Goal: Task Accomplishment & Management: Complete application form

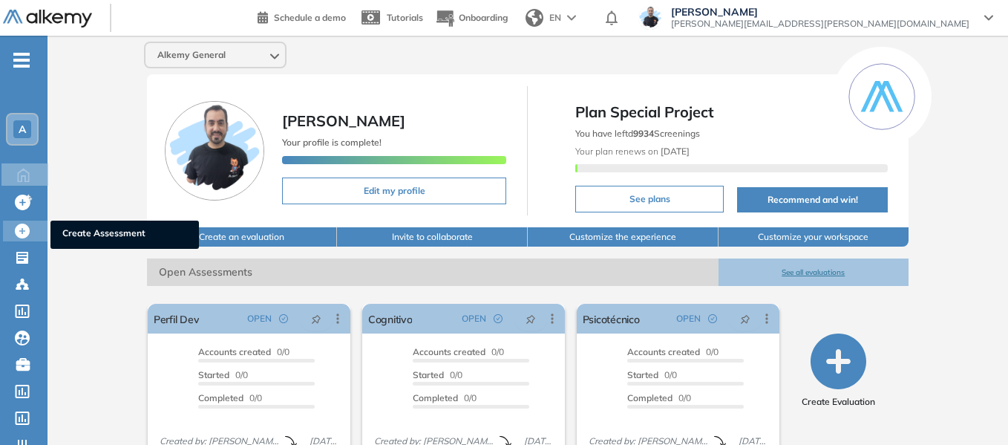
click at [25, 235] on icon at bounding box center [22, 230] width 15 height 15
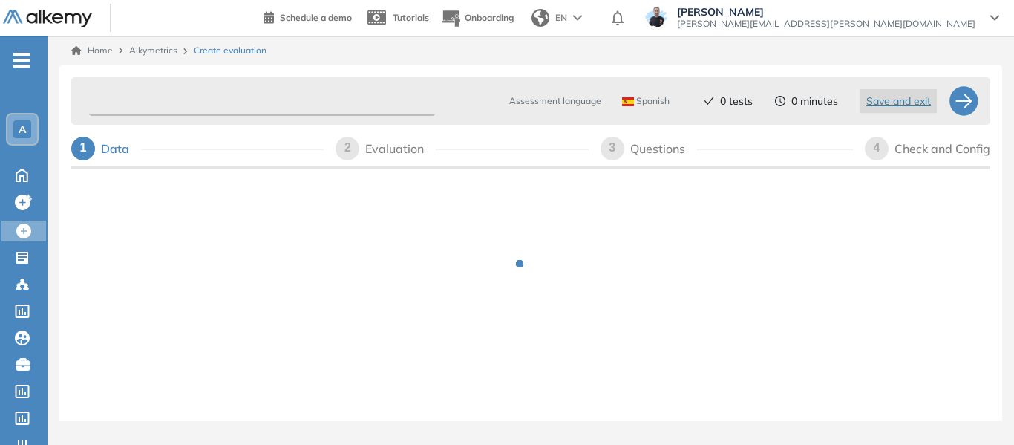
click at [252, 93] on input "text" at bounding box center [262, 101] width 346 height 29
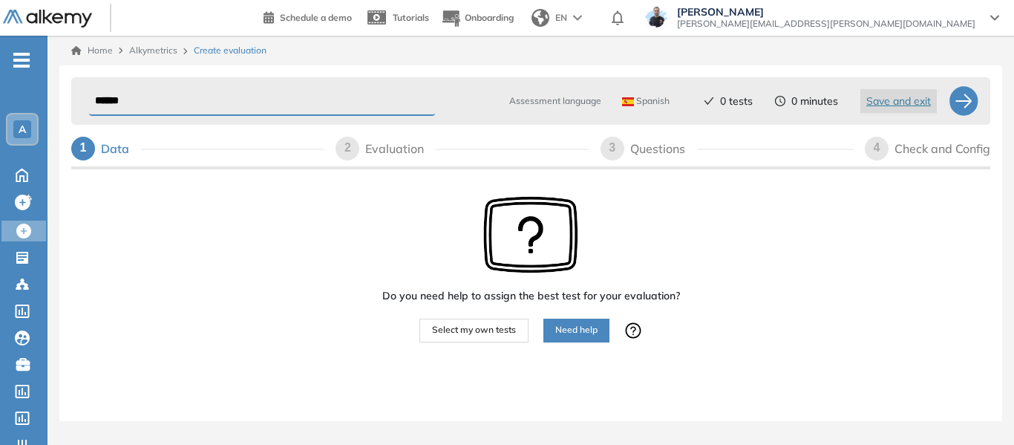
type input "******"
click at [22, 57] on span "-" at bounding box center [21, 59] width 16 height 12
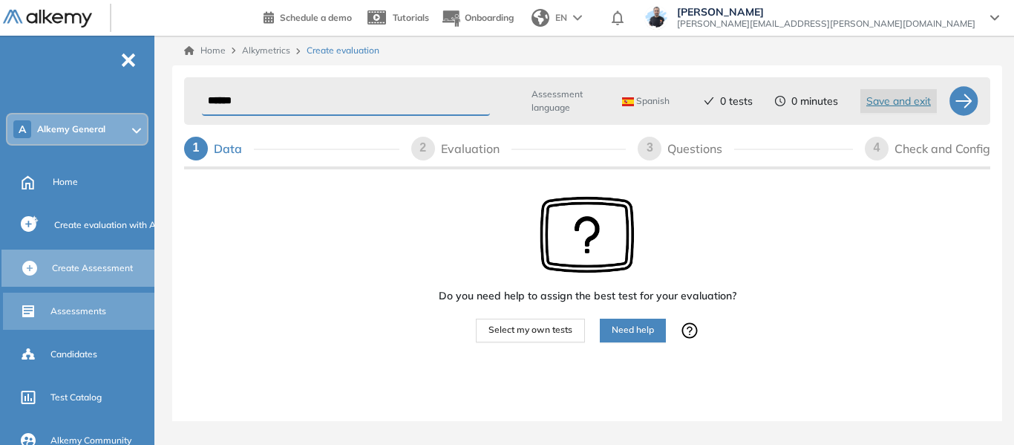
click at [82, 313] on span "Assessments" at bounding box center [78, 310] width 56 height 13
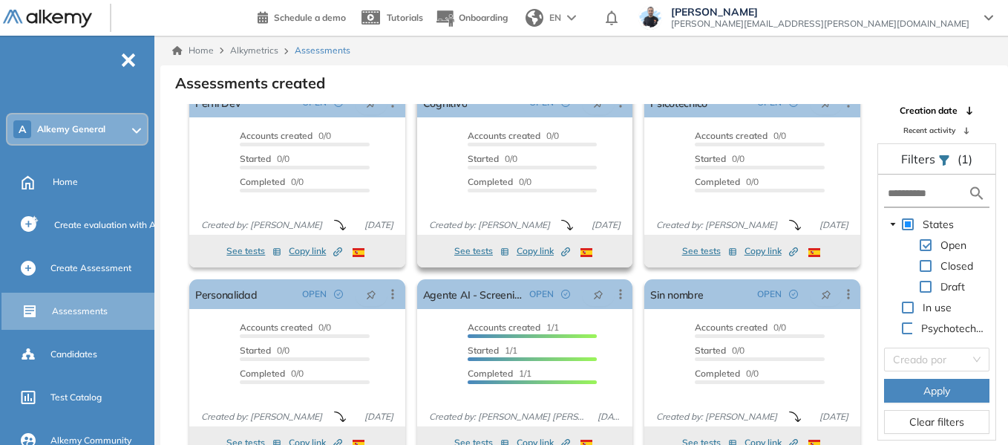
scroll to position [27, 0]
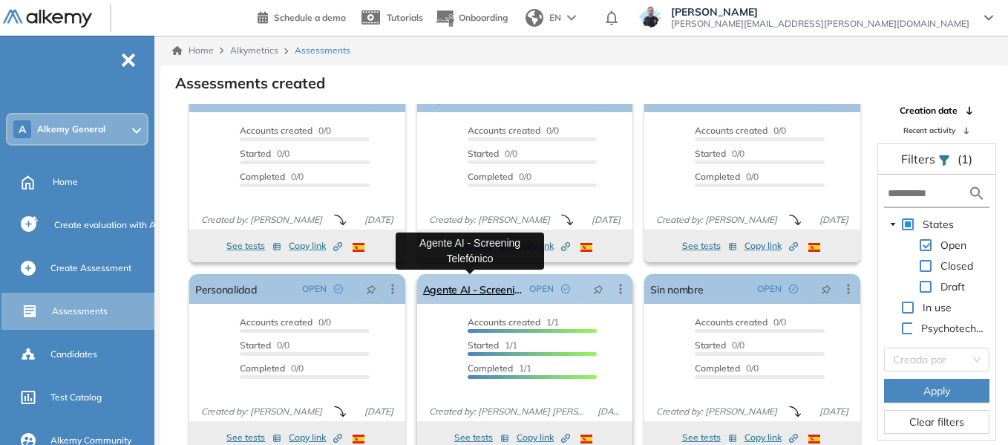
click at [487, 287] on link "Agente AI - Screening Telefónico" at bounding box center [473, 289] width 101 height 30
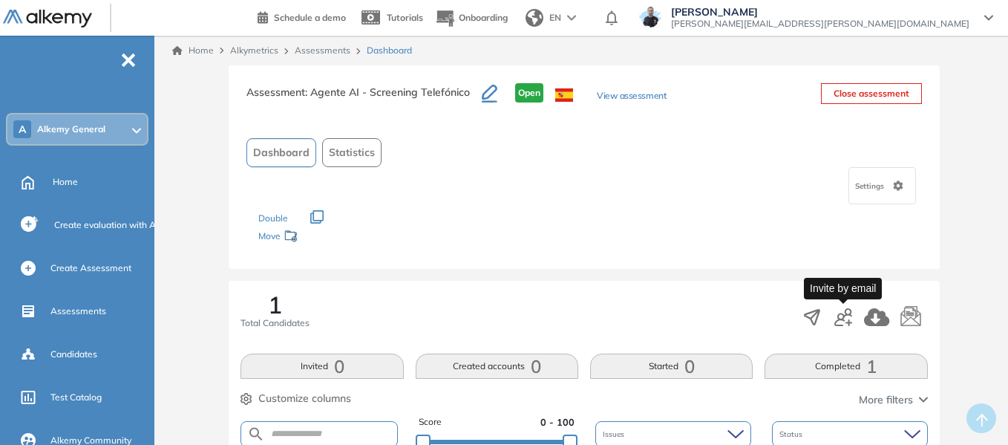
click at [847, 319] on icon "button" at bounding box center [844, 317] width 18 height 18
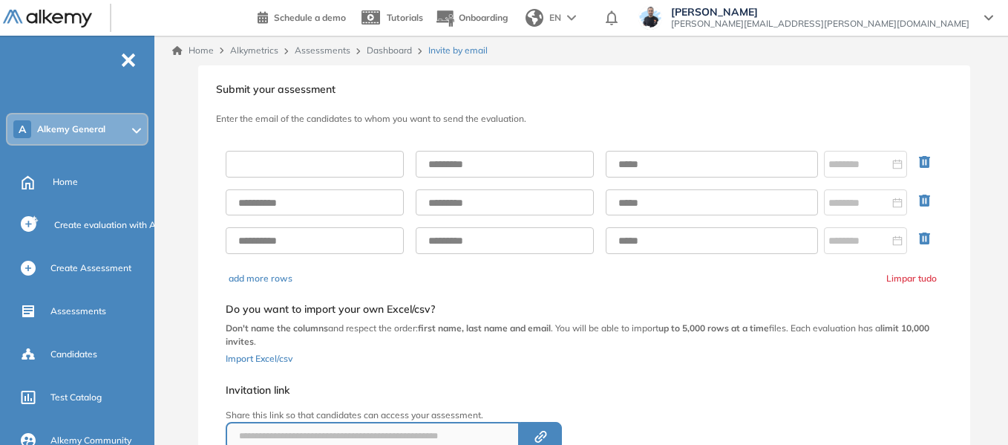
click at [291, 168] on input "text" at bounding box center [315, 164] width 178 height 27
type input "******"
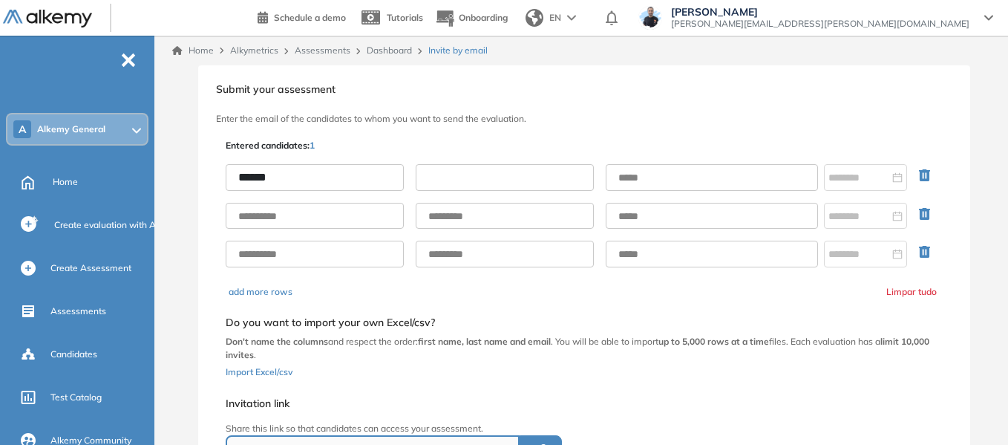
click at [460, 180] on input "text" at bounding box center [505, 177] width 178 height 27
type input "*****"
drag, startPoint x: 653, startPoint y: 174, endPoint x: 660, endPoint y: 178, distance: 7.6
click at [653, 174] on input "text" at bounding box center [712, 177] width 212 height 27
type input "**********"
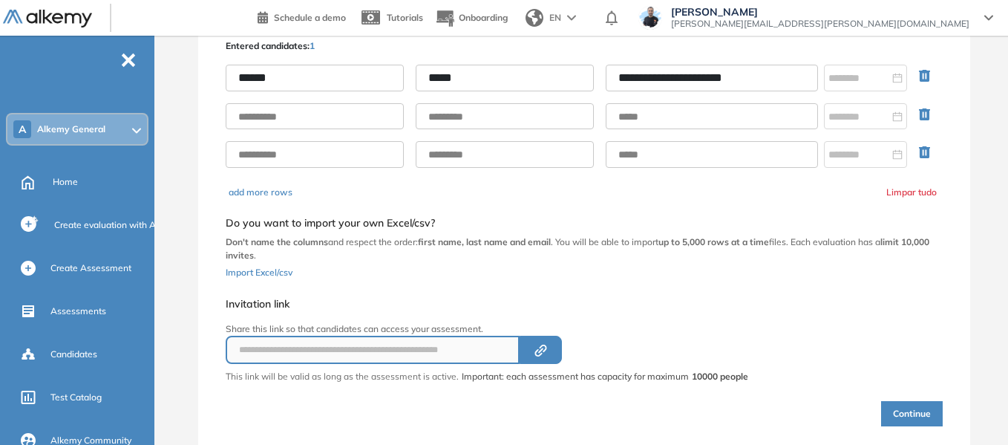
scroll to position [143, 0]
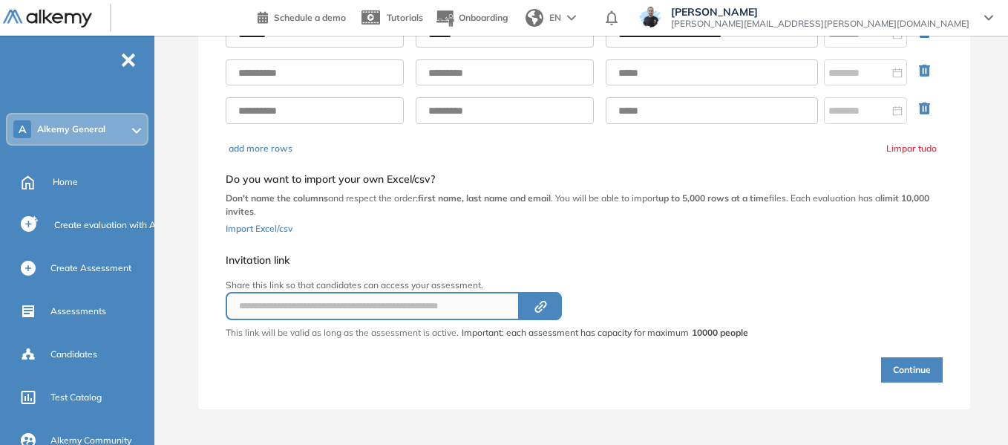
click at [914, 372] on button "Continue" at bounding box center [912, 369] width 62 height 25
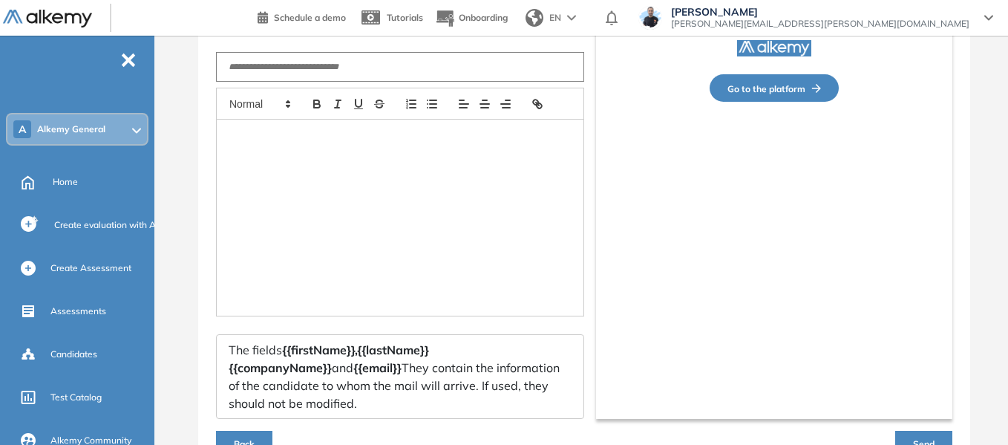
type input "*********"
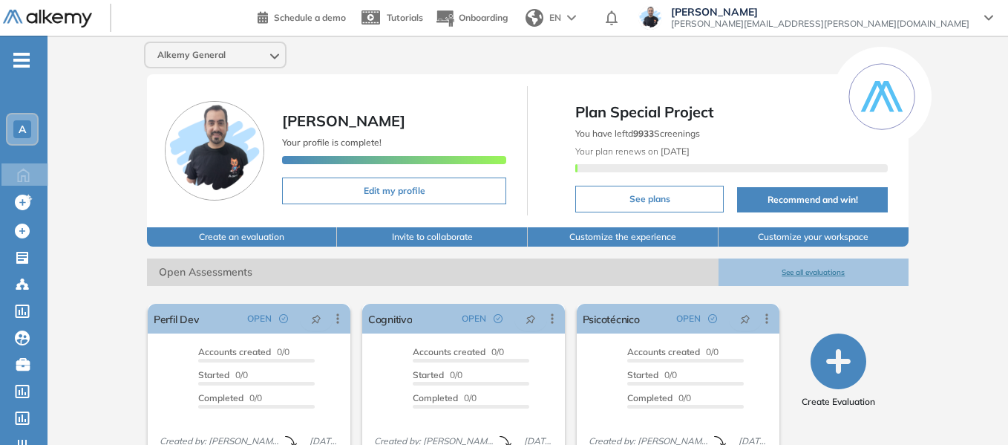
click at [585, 16] on div "EN" at bounding box center [552, 18] width 65 height 30
click at [610, 53] on li "SPANISH" at bounding box center [565, 51] width 90 height 24
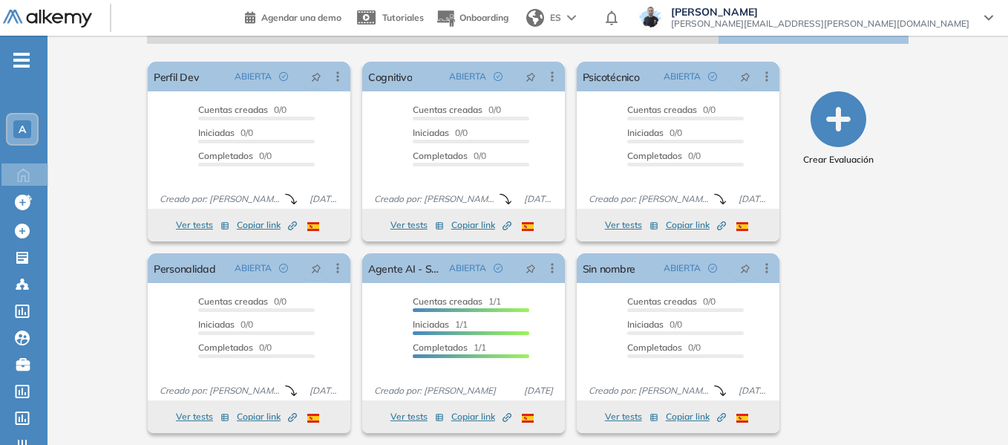
scroll to position [248, 0]
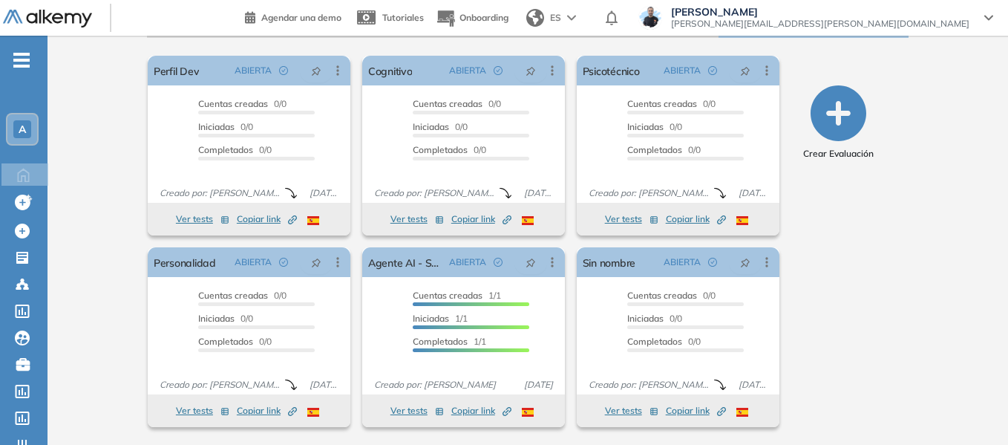
click at [21, 70] on ul "A Home Home Crear evaluacion con AI Crear evaluacion con AI Crear Evaluación Cr…" at bounding box center [24, 312] width 48 height 506
click at [21, 65] on span "-" at bounding box center [21, 59] width 16 height 12
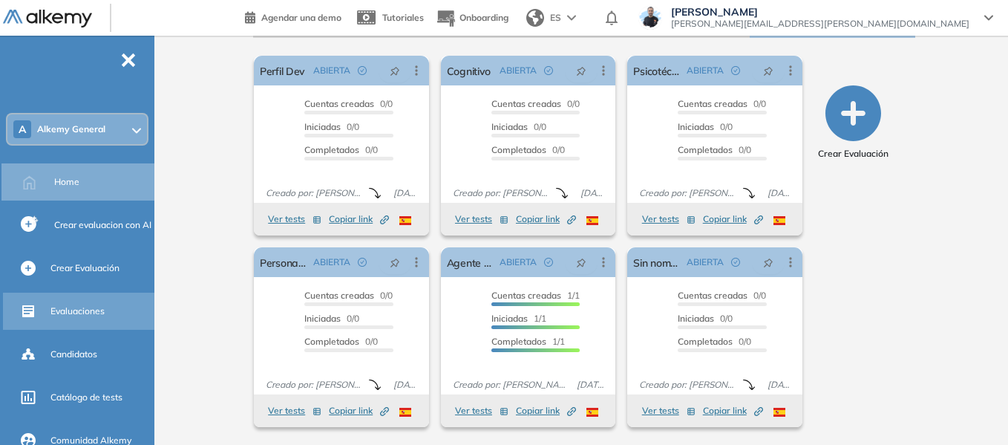
click at [78, 312] on span "Evaluaciones" at bounding box center [77, 310] width 54 height 13
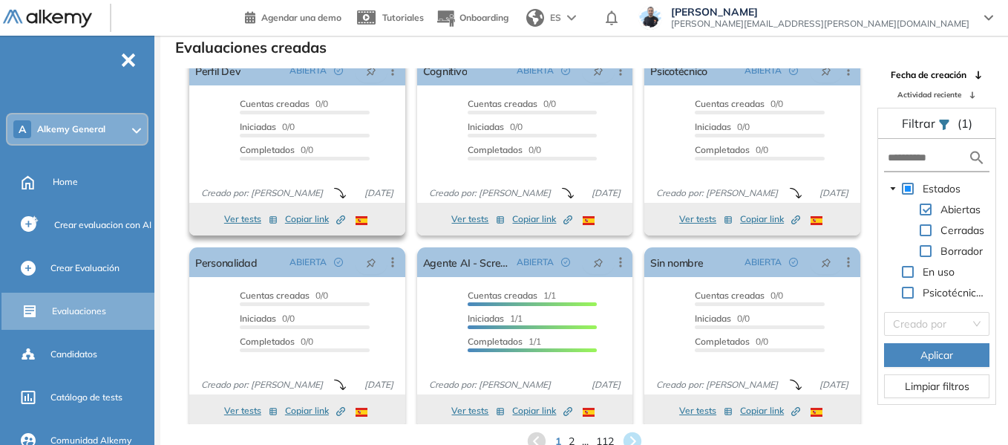
scroll to position [27, 0]
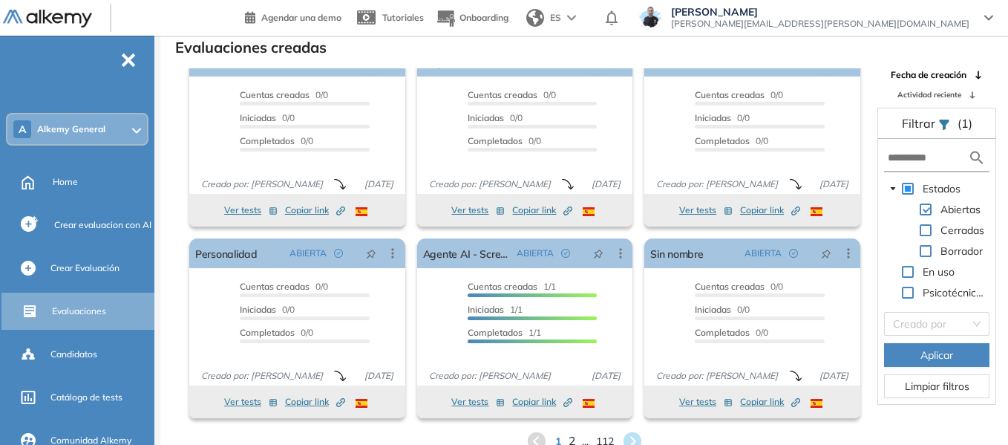
click at [572, 439] on span "2" at bounding box center [571, 441] width 7 height 17
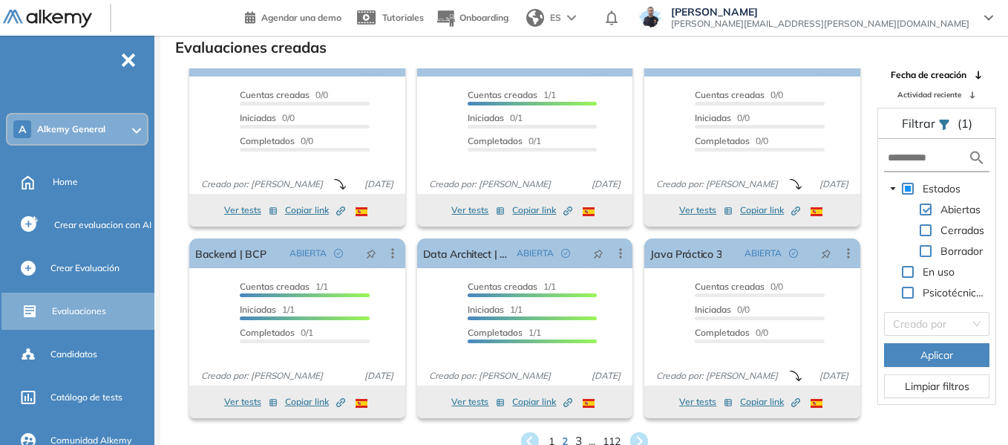
click at [579, 440] on span "3" at bounding box center [578, 441] width 7 height 17
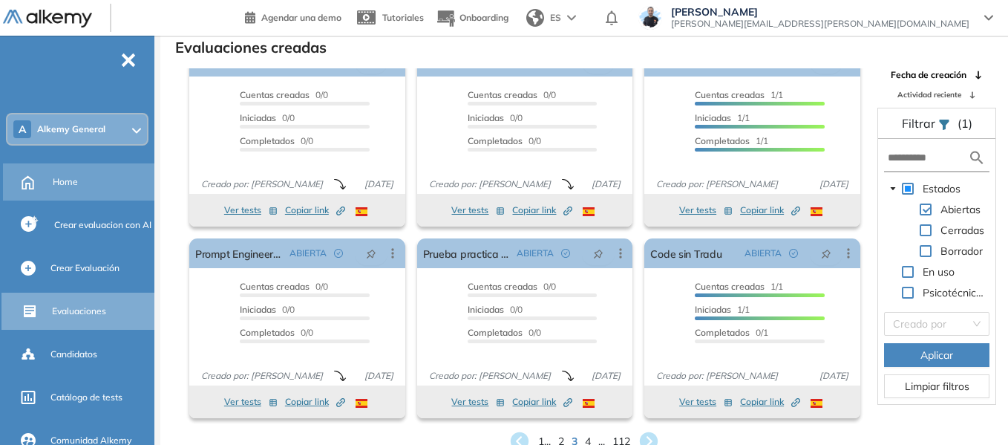
click at [66, 180] on span "Home" at bounding box center [65, 181] width 25 height 13
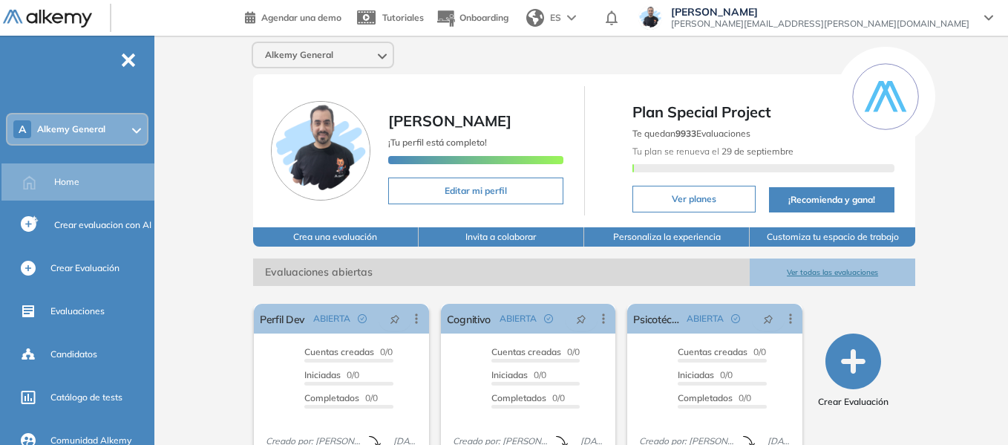
scroll to position [248, 0]
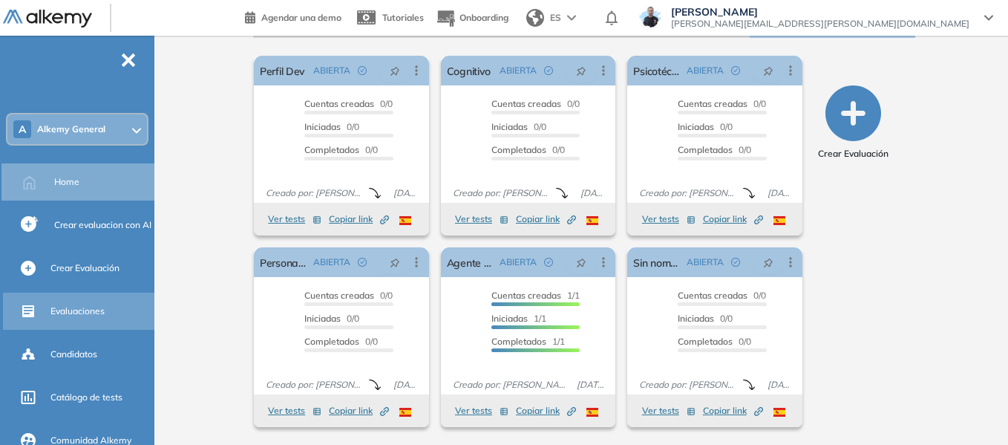
click at [83, 309] on span "Evaluaciones" at bounding box center [77, 310] width 54 height 13
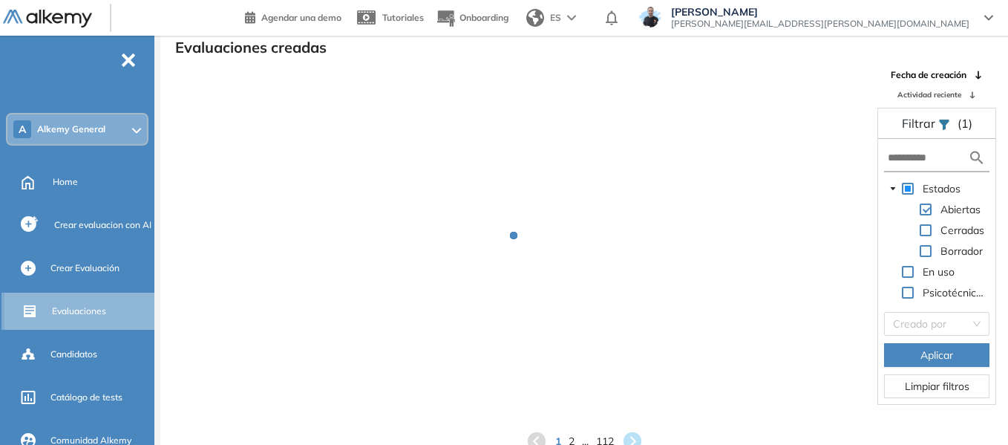
scroll to position [36, 0]
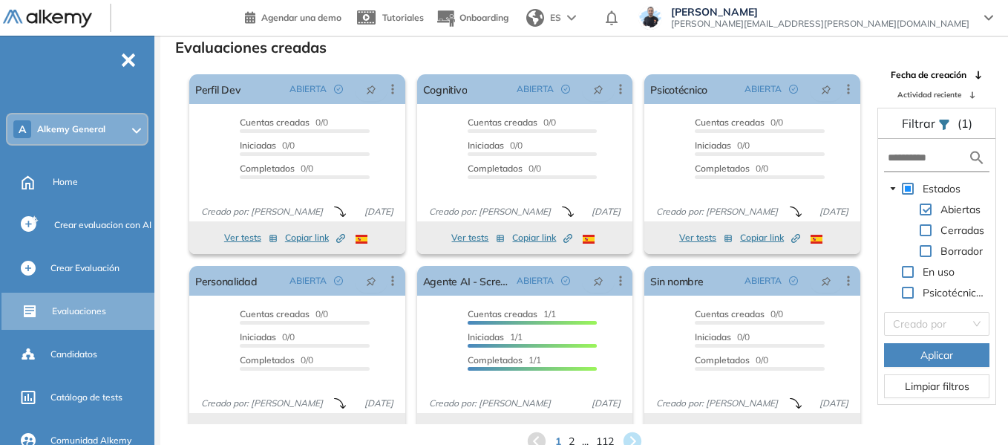
click at [171, 101] on div "El proctoring será activado ¡Importante!: Los usuarios que ya realizaron la eva…" at bounding box center [513, 246] width 705 height 356
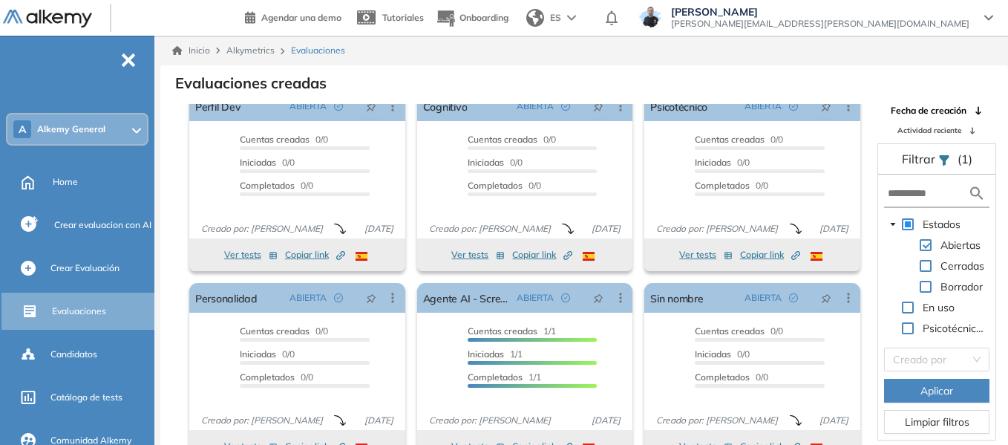
scroll to position [27, 0]
